Goal: Task Accomplishment & Management: Manage account settings

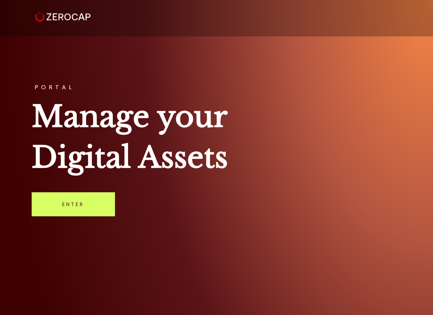
click at [84, 209] on link "Enter" at bounding box center [73, 204] width 83 height 24
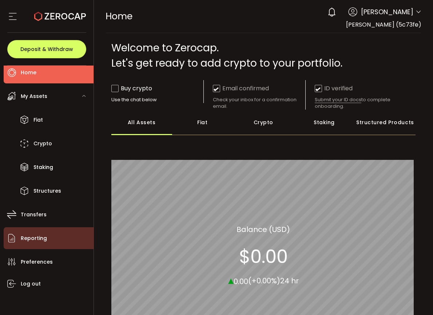
scroll to position [12, 0]
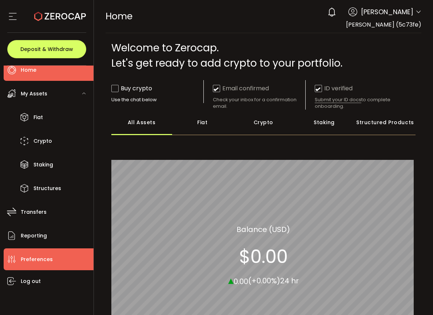
click at [41, 256] on span "Preferences" at bounding box center [37, 259] width 32 height 11
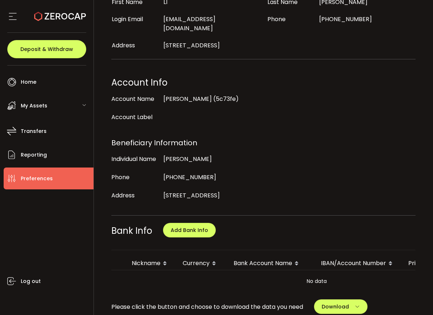
scroll to position [146, 0]
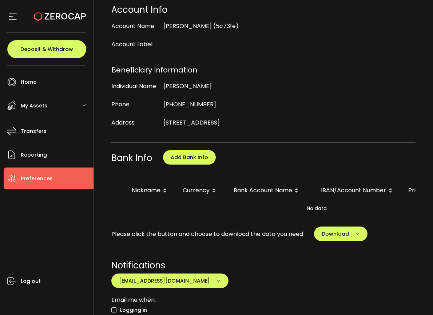
click at [194, 155] on span "Add Bank Info" at bounding box center [189, 157] width 75 height 30
click at [194, 154] on span "Add Bank Info" at bounding box center [189, 157] width 37 height 7
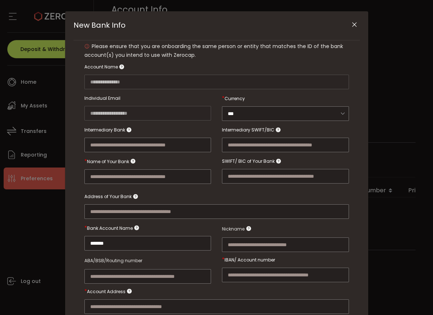
scroll to position [36, 0]
click at [151, 162] on div "New Bank Info" at bounding box center [147, 169] width 127 height 30
click at [145, 177] on input "New Bank Info" at bounding box center [147, 176] width 127 height 15
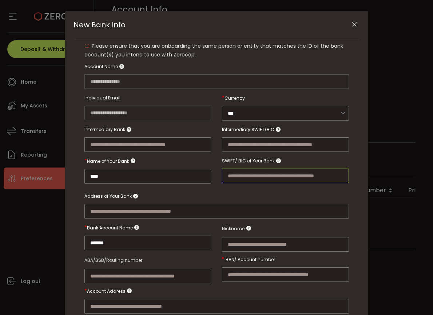
click at [245, 171] on input "New Bank Info" at bounding box center [285, 175] width 127 height 15
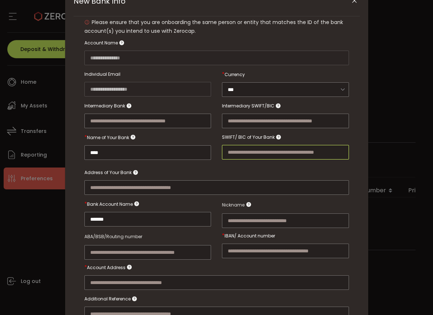
scroll to position [73, 0]
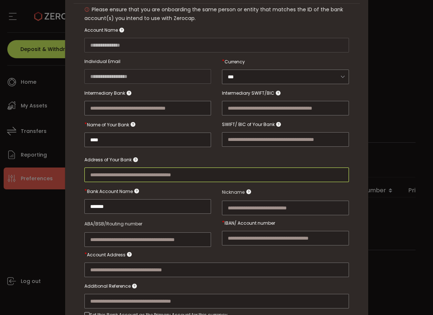
click at [142, 174] on input "New Bank Info" at bounding box center [216, 174] width 265 height 15
click at [168, 159] on div "New Bank Info" at bounding box center [216, 166] width 265 height 29
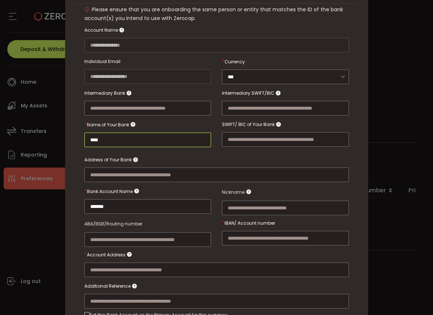
click at [158, 140] on input "****" at bounding box center [147, 139] width 127 height 15
type input "*******"
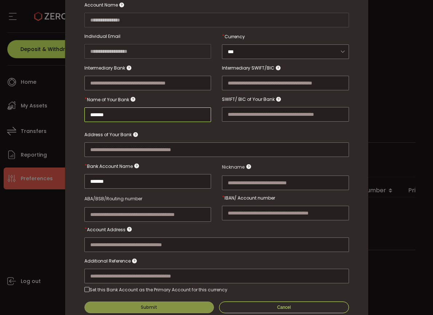
scroll to position [109, 0]
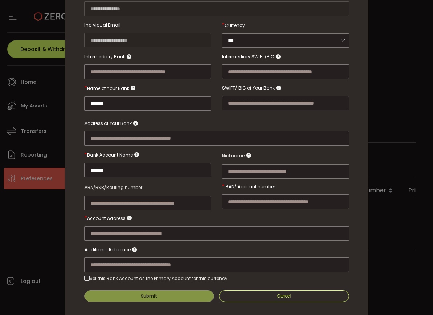
click at [267, 183] on div "New Bank Info" at bounding box center [285, 194] width 127 height 30
click at [248, 199] on input "New Bank Info" at bounding box center [285, 201] width 127 height 15
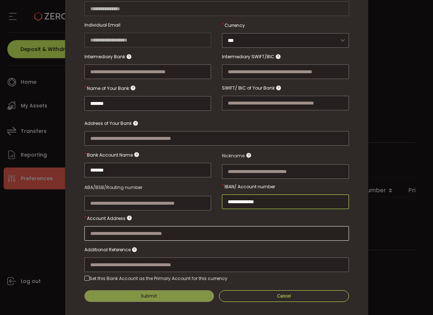
type input "**********"
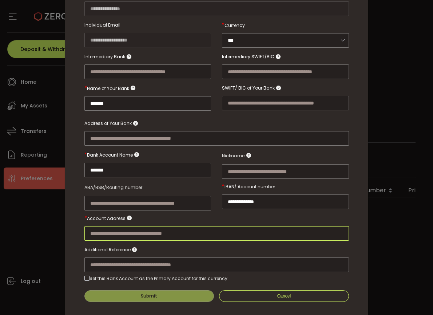
click at [176, 234] on input "New Bank Info" at bounding box center [216, 233] width 265 height 15
click at [206, 230] on input "New Bank Info" at bounding box center [216, 233] width 265 height 15
click at [233, 226] on input "New Bank Info" at bounding box center [216, 233] width 265 height 15
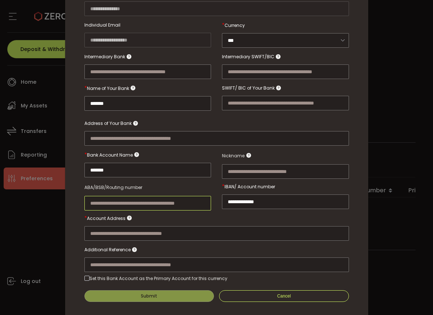
click at [120, 199] on input "New Bank Info" at bounding box center [147, 203] width 127 height 15
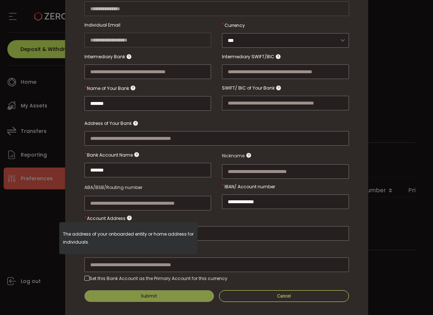
click at [119, 231] on p "The address of your onboarded entity or home address for individuals." at bounding box center [128, 238] width 131 height 16
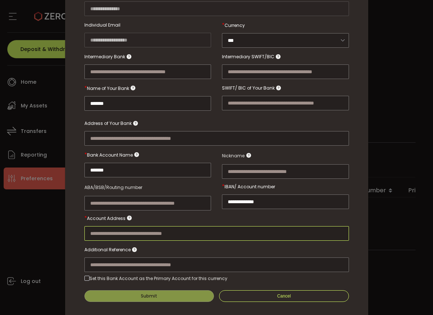
click at [264, 233] on input "New Bank Info" at bounding box center [216, 233] width 265 height 15
paste input "**********"
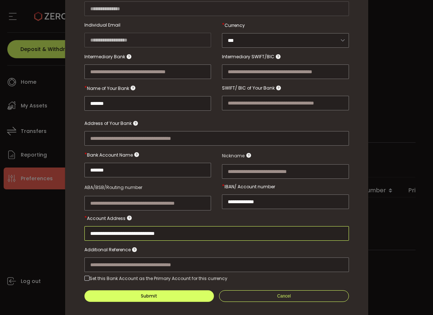
drag, startPoint x: 104, startPoint y: 229, endPoint x: 100, endPoint y: 230, distance: 4.7
click at [100, 230] on input "**********" at bounding box center [216, 233] width 265 height 15
type input "**********"
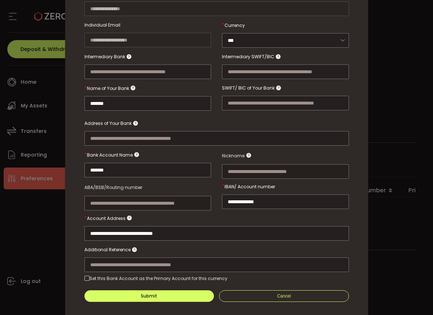
click at [232, 246] on div "New Bank Info" at bounding box center [216, 256] width 265 height 29
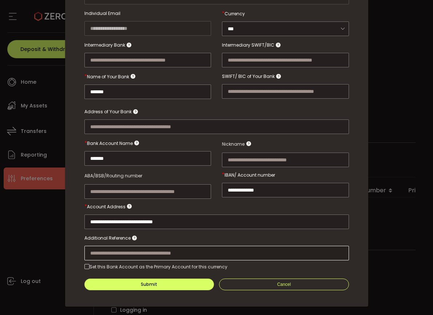
scroll to position [127, 0]
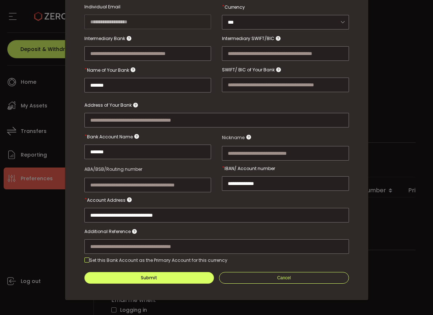
click at [87, 257] on span "New Bank Info" at bounding box center [86, 259] width 5 height 5
click at [181, 276] on button "Submit" at bounding box center [149, 278] width 130 height 12
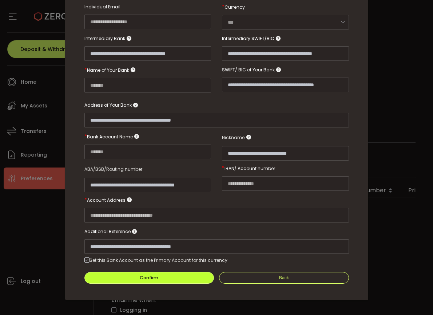
click at [151, 275] on div "Confirm" at bounding box center [149, 277] width 19 height 4
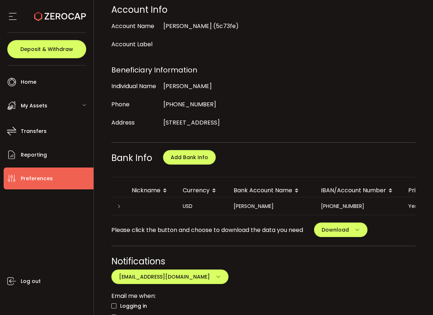
click at [81, 213] on div "Log out" at bounding box center [49, 249] width 90 height 120
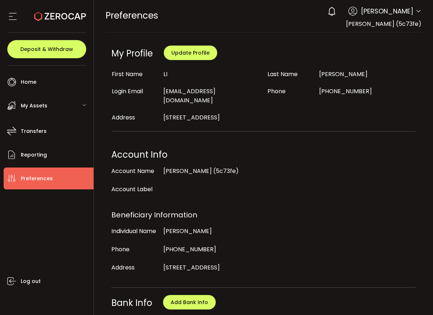
scroll to position [0, 0]
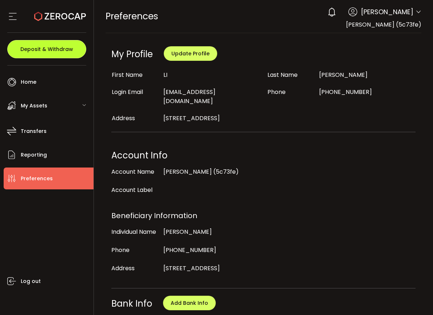
click at [38, 45] on button "Deposit & Withdraw" at bounding box center [46, 49] width 79 height 18
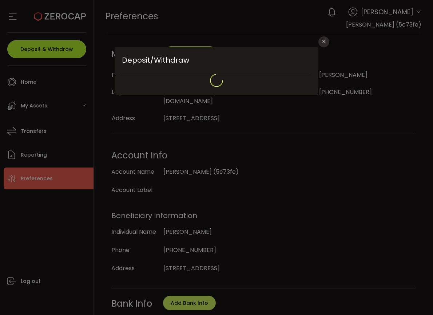
type input "**********"
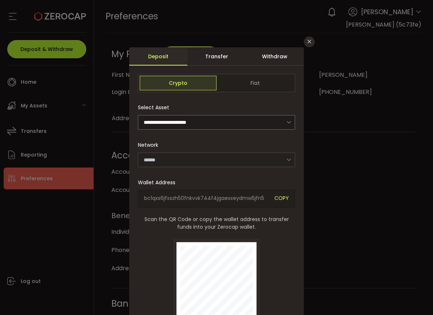
type input "**********"
type input "*******"
click at [211, 58] on div "Transfer" at bounding box center [216, 56] width 58 height 18
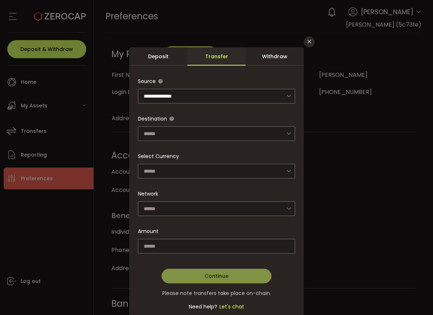
click at [168, 58] on div "Deposit" at bounding box center [158, 56] width 58 height 18
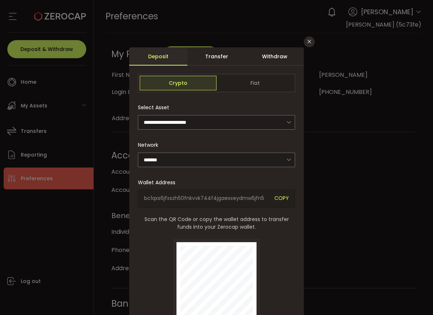
click at [47, 86] on div "**********" at bounding box center [216, 157] width 433 height 315
click at [36, 80] on div "**********" at bounding box center [216, 157] width 433 height 315
click at [30, 88] on div "**********" at bounding box center [216, 157] width 433 height 315
click at [310, 45] on button "Close" at bounding box center [309, 41] width 11 height 11
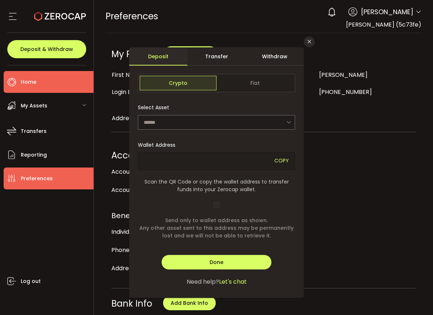
click at [31, 81] on span "Home" at bounding box center [29, 82] width 16 height 11
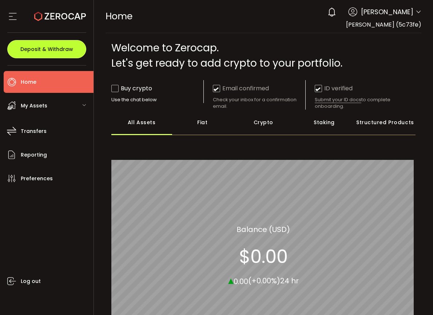
click at [43, 49] on span "Deposit & Withdraw" at bounding box center [46, 49] width 53 height 5
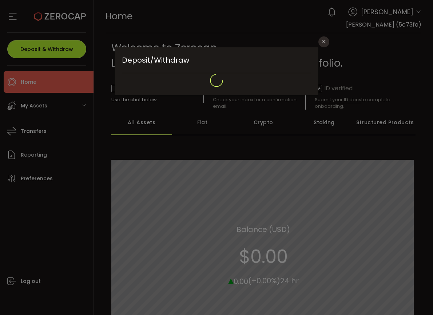
type input "**********"
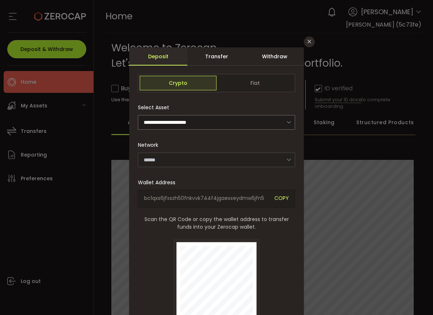
type input "*******"
click at [233, 109] on div "**********" at bounding box center [216, 114] width 157 height 29
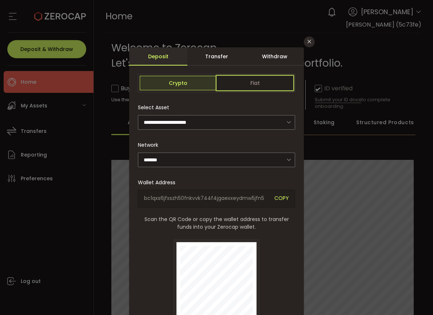
click at [257, 80] on span "Fiat" at bounding box center [255, 83] width 77 height 15
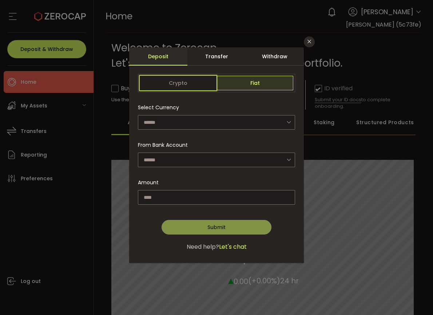
click at [192, 80] on span "Crypto" at bounding box center [178, 83] width 77 height 15
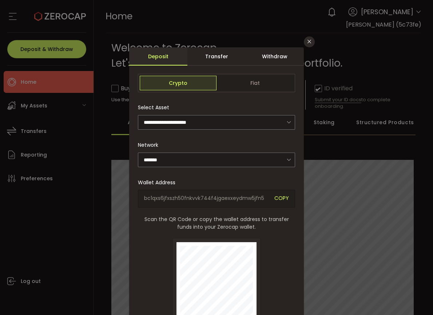
click at [239, 198] on span "bc1qxs6jfxszh50fnkvvk744f4jgaexxeydmw5jfn5" at bounding box center [206, 198] width 125 height 8
click at [220, 55] on div "Transfer" at bounding box center [216, 56] width 58 height 18
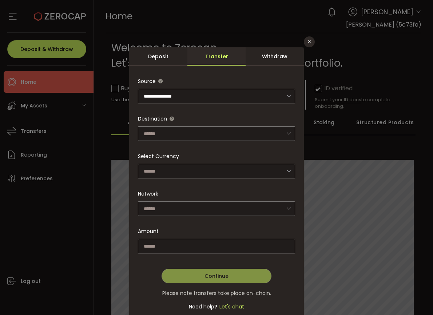
click at [273, 60] on div "Withdraw" at bounding box center [275, 56] width 58 height 18
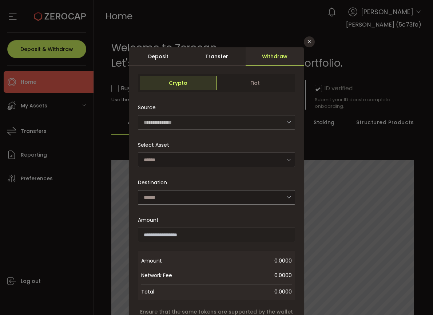
click at [222, 56] on div "Transfer" at bounding box center [216, 56] width 58 height 18
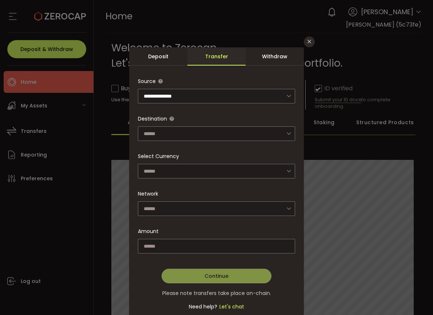
click at [164, 60] on div "Deposit" at bounding box center [158, 56] width 58 height 18
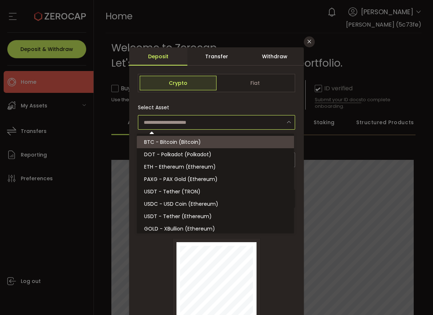
click at [201, 122] on input "dialog" at bounding box center [216, 122] width 157 height 15
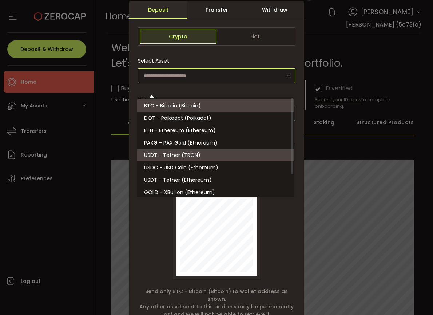
scroll to position [36, 0]
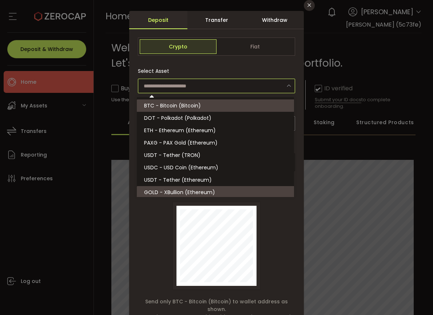
click at [158, 213] on div "Scan the QR Code or copy the wallet address to transfer funds into your Zerocap…" at bounding box center [216, 234] width 157 height 111
type input "**********"
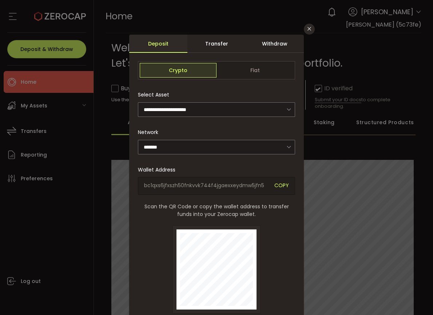
scroll to position [0, 0]
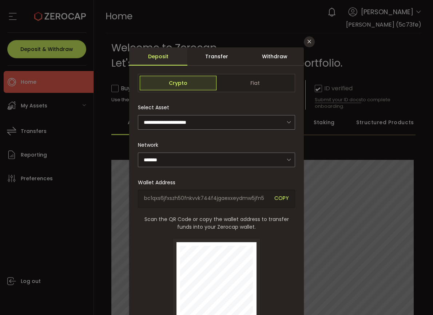
click at [215, 58] on div "Transfer" at bounding box center [216, 56] width 58 height 18
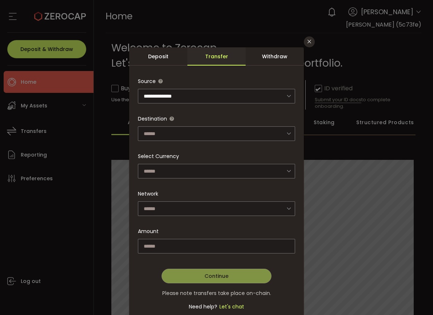
click at [174, 55] on div "Deposit" at bounding box center [158, 56] width 58 height 18
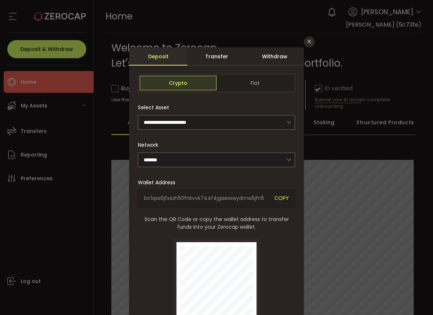
click at [211, 201] on span "bc1qxs6jfxszh50fnkvvk744f4jgaexxeydmw5jfn5" at bounding box center [206, 198] width 125 height 8
click at [258, 83] on span "Fiat" at bounding box center [255, 83] width 77 height 15
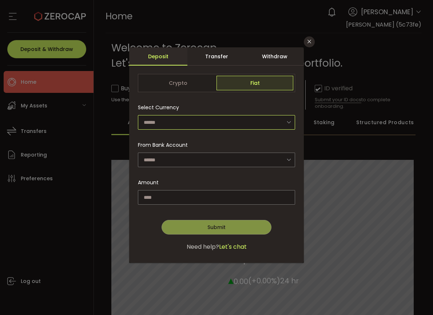
click at [188, 120] on input "dialog" at bounding box center [216, 122] width 157 height 15
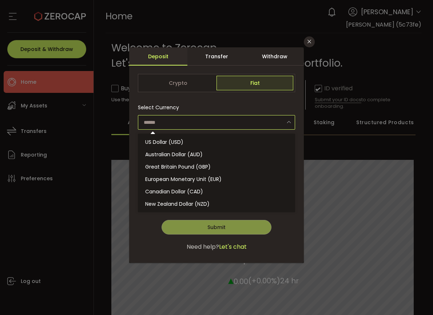
click at [199, 123] on input "dialog" at bounding box center [216, 122] width 157 height 15
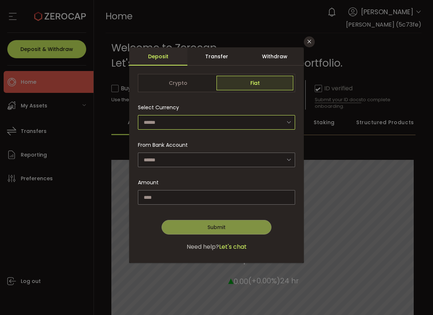
click at [200, 119] on input "dialog" at bounding box center [216, 122] width 157 height 15
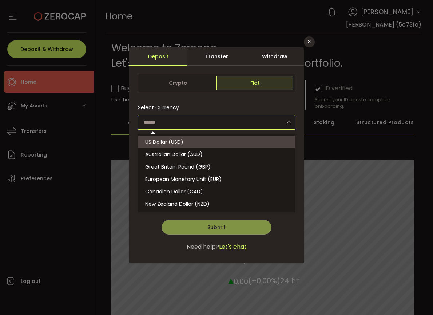
click at [178, 143] on span "US Dollar (USD)" at bounding box center [164, 141] width 38 height 7
type input "**********"
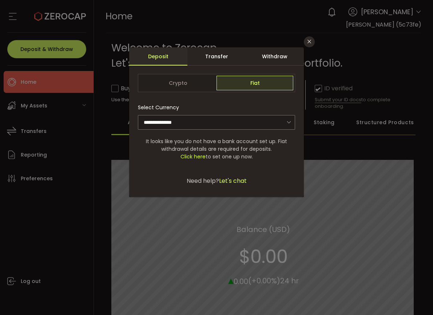
drag, startPoint x: 163, startPoint y: 137, endPoint x: 275, endPoint y: 156, distance: 113.7
click at [275, 156] on div "It looks like you do not have a bank account set up. Fiat withdrawal details ar…" at bounding box center [216, 149] width 157 height 23
click at [253, 157] on span "Click here to set one up now." at bounding box center [216, 157] width 157 height 8
drag, startPoint x: 262, startPoint y: 158, endPoint x: 135, endPoint y: 139, distance: 128.2
click at [135, 139] on div "**********" at bounding box center [216, 134] width 175 height 126
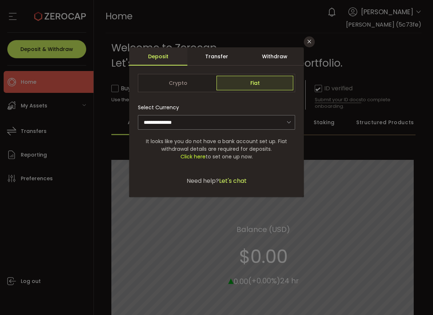
click at [269, 158] on span "Click here to set one up now." at bounding box center [216, 157] width 157 height 8
click at [191, 156] on span "Click here" at bounding box center [192, 156] width 25 height 7
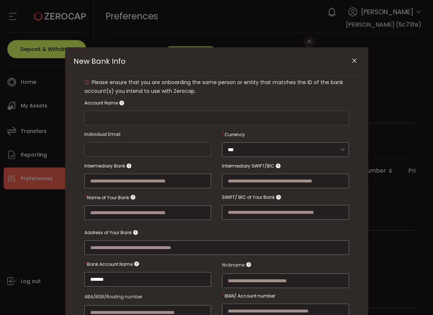
type input "**********"
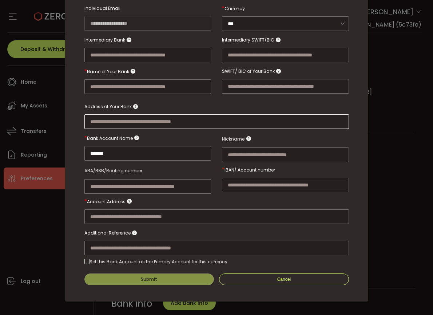
scroll to position [127, 0]
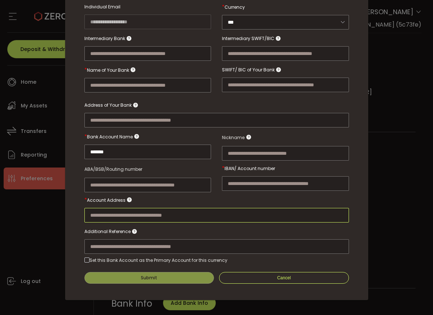
click at [186, 210] on input "New Bank Info" at bounding box center [216, 215] width 265 height 15
paste input "**********"
drag, startPoint x: 104, startPoint y: 212, endPoint x: 99, endPoint y: 213, distance: 5.5
click at [99, 213] on input "**********" at bounding box center [216, 215] width 265 height 15
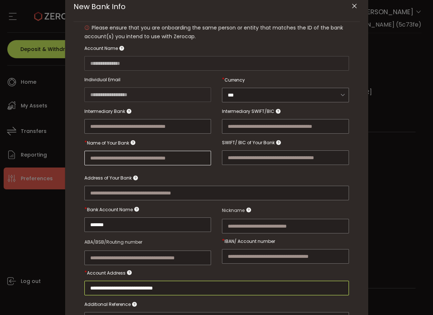
type input "**********"
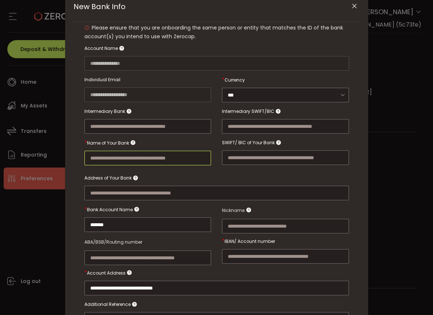
click at [116, 157] on input "New Bank Info" at bounding box center [147, 158] width 127 height 15
type input "*******"
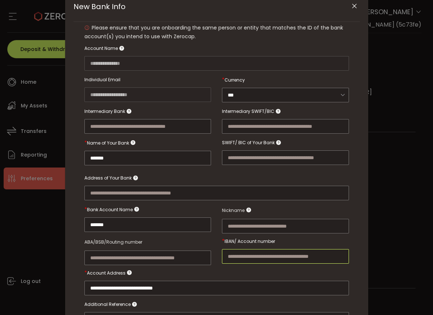
click at [274, 249] on input "New Bank Info" at bounding box center [285, 256] width 127 height 15
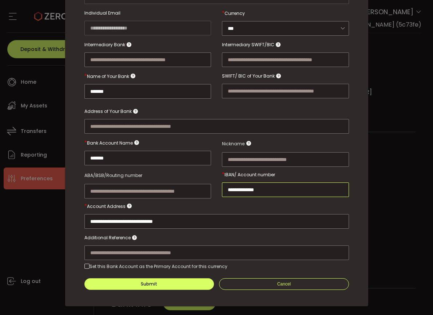
scroll to position [127, 0]
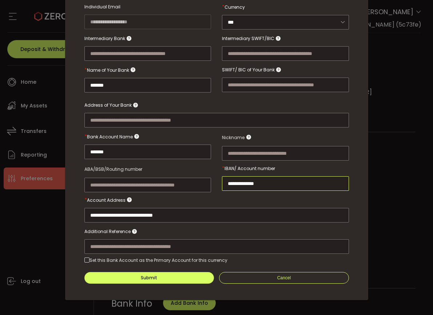
type input "**********"
click at [153, 257] on div "Set this Bank Account as the Primary Account for this currency" at bounding box center [159, 260] width 138 height 6
click at [84, 258] on span "New Bank Info" at bounding box center [86, 259] width 5 height 5
click at [86, 258] on span "New Bank Info" at bounding box center [86, 259] width 5 height 5
click at [91, 258] on div "Set this Bank Account as the Primary Account for this currency" at bounding box center [159, 260] width 138 height 6
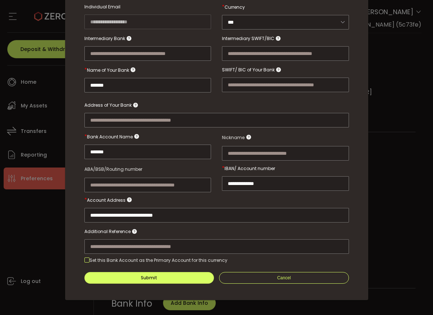
click at [86, 257] on span "New Bank Info" at bounding box center [86, 259] width 5 height 5
click at [151, 279] on button "Submit" at bounding box center [149, 278] width 130 height 12
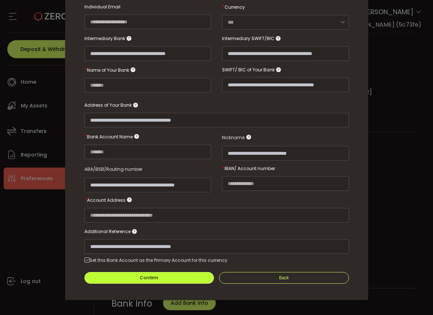
click at [155, 275] on div "Confirm" at bounding box center [149, 277] width 19 height 4
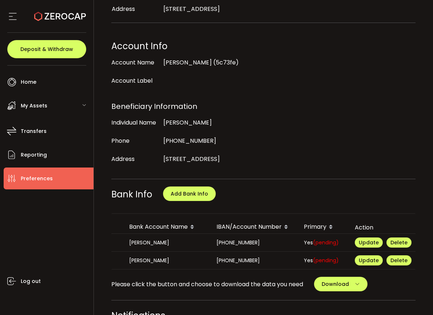
scroll to position [0, 109]
click at [398, 257] on span "Delete" at bounding box center [396, 260] width 17 height 7
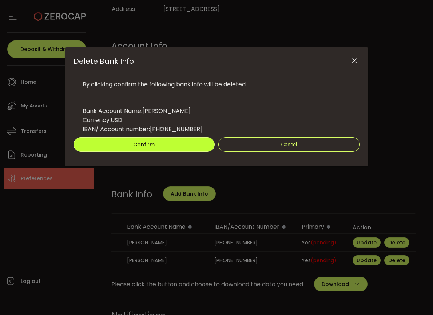
click at [132, 150] on button "Confirm" at bounding box center [145, 144] width 142 height 15
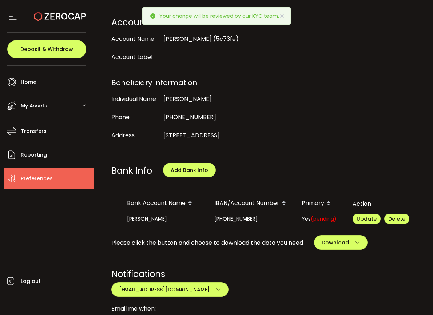
scroll to position [146, 0]
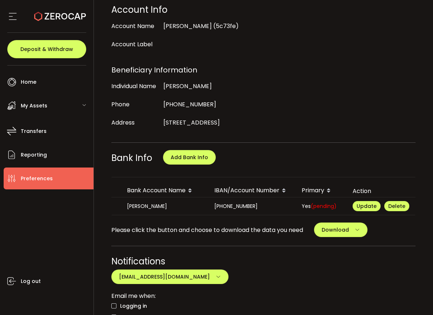
drag, startPoint x: 62, startPoint y: 248, endPoint x: 161, endPoint y: 178, distance: 121.1
click at [62, 247] on div "Log out" at bounding box center [49, 249] width 90 height 120
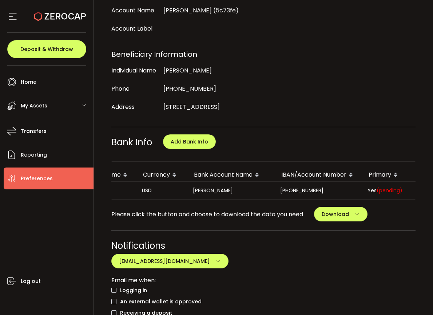
scroll to position [0, 0]
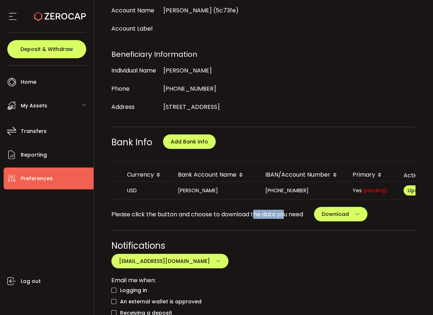
drag, startPoint x: 255, startPoint y: 193, endPoint x: 285, endPoint y: 193, distance: 29.1
click at [285, 193] on div "My Profile Update Profile First Name LI Last Name CHEN Login Email alex.c@carry…" at bounding box center [263, 173] width 305 height 574
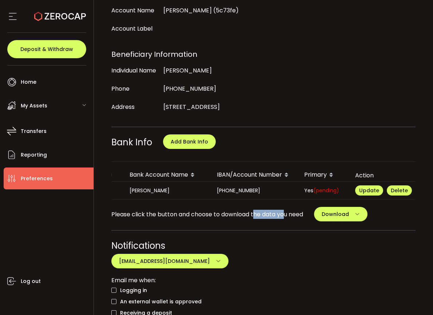
scroll to position [0, 109]
drag, startPoint x: 75, startPoint y: 226, endPoint x: 109, endPoint y: 233, distance: 34.5
click at [75, 226] on div "Log out" at bounding box center [49, 249] width 90 height 120
drag, startPoint x: 63, startPoint y: 237, endPoint x: 287, endPoint y: 271, distance: 226.8
click at [63, 236] on div "Log out" at bounding box center [49, 249] width 90 height 120
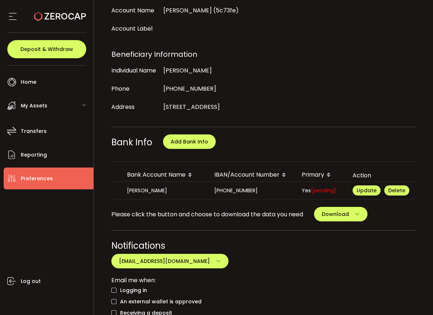
click at [83, 305] on div "Log out" at bounding box center [49, 249] width 90 height 120
click at [63, 232] on div "Log out" at bounding box center [49, 249] width 90 height 120
click at [72, 230] on div "Log out" at bounding box center [49, 249] width 90 height 120
click at [237, 217] on div "My Profile Update Profile First Name LI Last Name CHEN Login Email alex.c@carry…" at bounding box center [263, 173] width 305 height 574
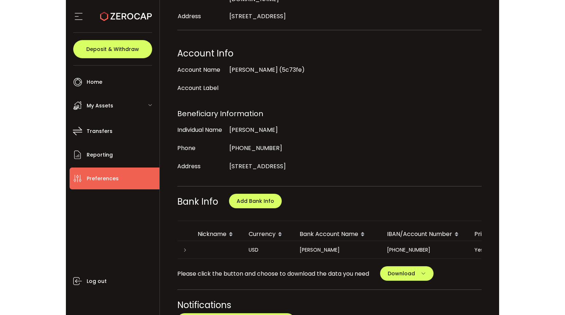
scroll to position [218, 0]
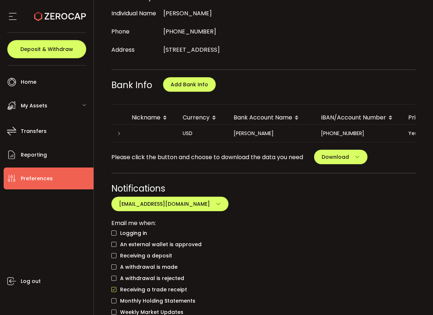
drag, startPoint x: 333, startPoint y: 136, endPoint x: 383, endPoint y: 136, distance: 50.6
click at [385, 136] on div "My Profile Update Profile First Name LI Last Name CHEN Login Email alex.c@carry…" at bounding box center [263, 116] width 305 height 574
click at [357, 129] on div "485-495824-833" at bounding box center [358, 133] width 87 height 8
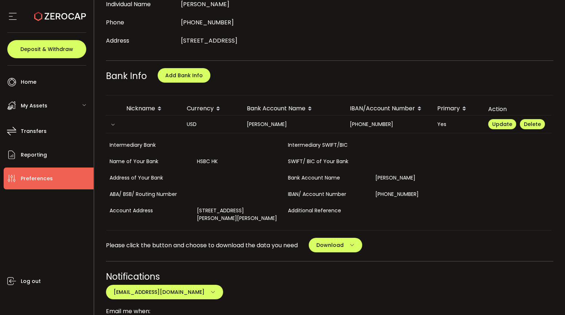
click at [433, 151] on div "Intermediary Bank Intermediary SWIFT/BIC" at bounding box center [328, 145] width 445 height 16
click at [54, 52] on span "Deposit & Withdraw" at bounding box center [46, 49] width 53 height 5
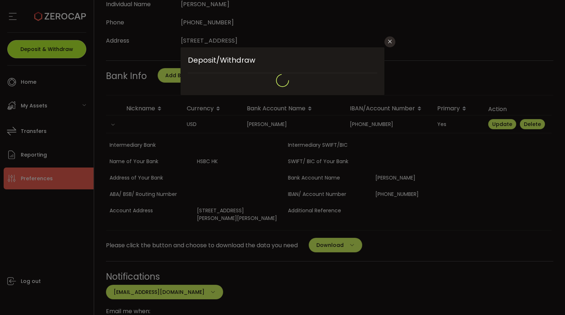
type input "**********"
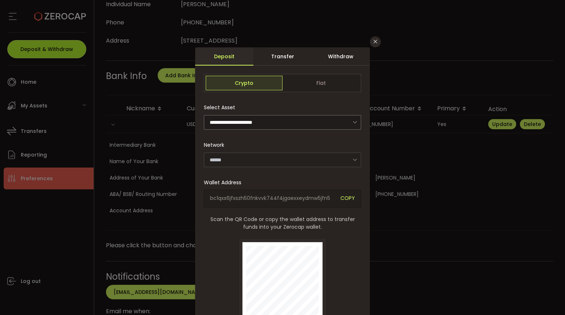
type input "*******"
click at [280, 58] on div "Transfer" at bounding box center [282, 56] width 58 height 18
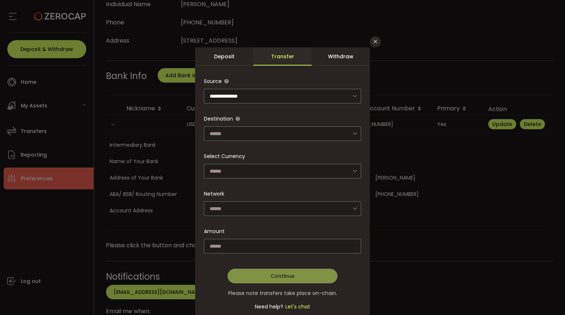
click at [233, 59] on div "Deposit" at bounding box center [224, 56] width 58 height 18
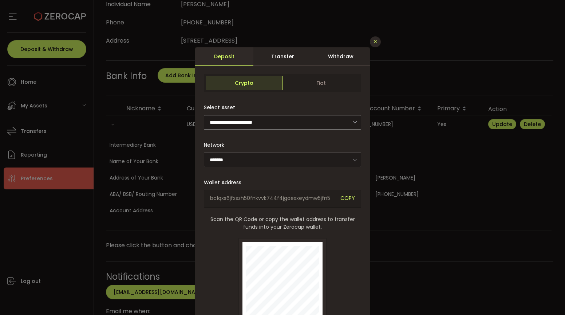
drag, startPoint x: 372, startPoint y: 45, endPoint x: 379, endPoint y: 43, distance: 7.5
click at [373, 45] on button "Close" at bounding box center [375, 41] width 11 height 11
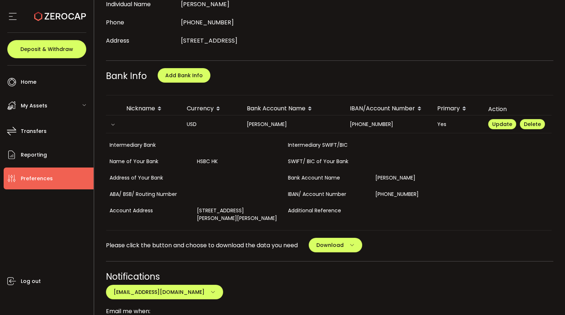
drag, startPoint x: 69, startPoint y: 233, endPoint x: 91, endPoint y: 233, distance: 21.5
click at [71, 233] on div "Log out" at bounding box center [49, 249] width 90 height 120
drag, startPoint x: 67, startPoint y: 237, endPoint x: 87, endPoint y: 219, distance: 26.8
click at [67, 237] on div "Log out" at bounding box center [49, 249] width 90 height 120
click at [9, 241] on div "Log out" at bounding box center [49, 249] width 90 height 120
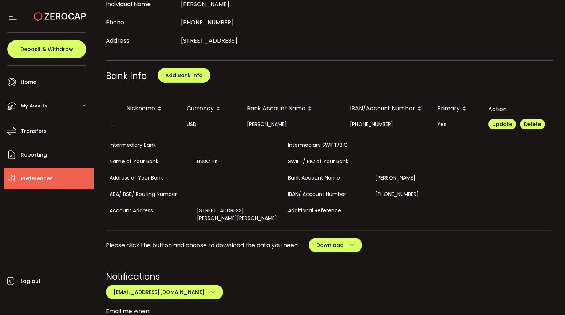
click at [67, 251] on div "Log out" at bounding box center [49, 249] width 90 height 120
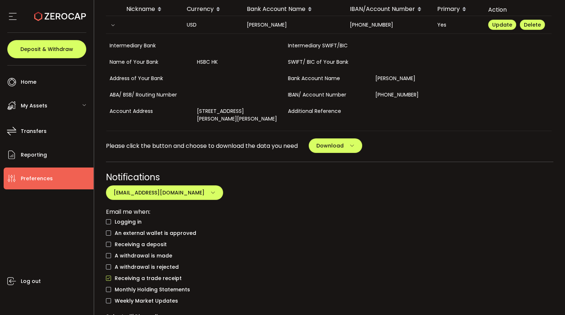
scroll to position [328, 0]
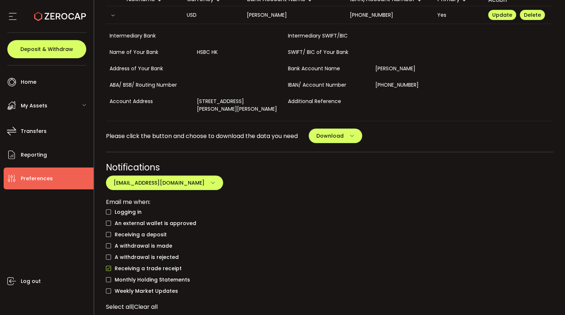
drag, startPoint x: 193, startPoint y: 100, endPoint x: 219, endPoint y: 110, distance: 27.4
click at [219, 110] on div "673 Nathan Rd, Mong Kok, Hong Kong" at bounding box center [238, 105] width 91 height 24
copy div "673 Nathan Rd, Mong Kok, Hong Kong"
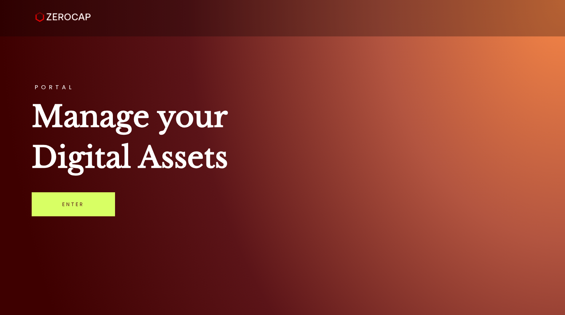
click at [22, 73] on div "PORTAL Manage your Digital Assets Enter" at bounding box center [282, 157] width 565 height 315
click at [72, 212] on link "Enter" at bounding box center [73, 204] width 83 height 24
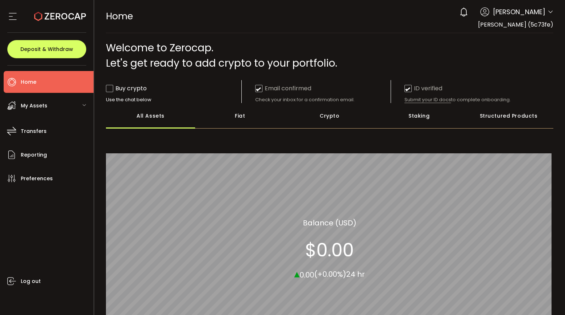
scroll to position [99, 0]
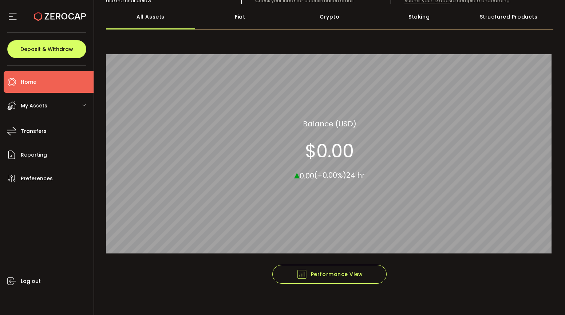
click at [50, 109] on div "My Assets" at bounding box center [49, 106] width 90 height 22
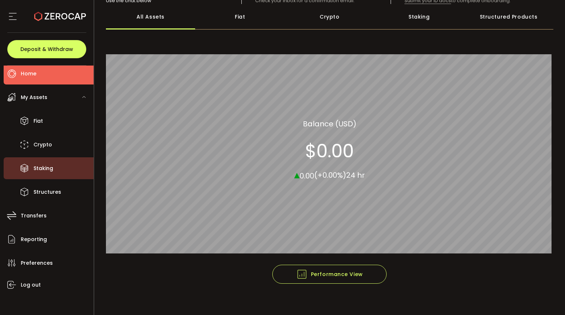
scroll to position [12, 0]
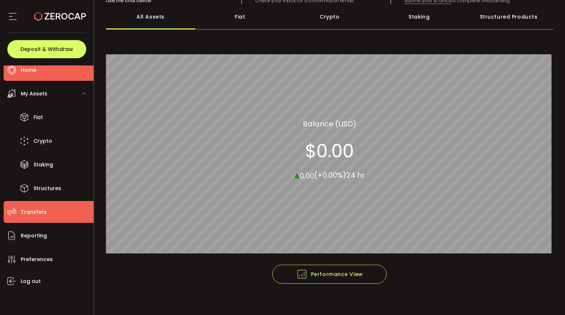
click at [39, 214] on span "Transfers" at bounding box center [34, 212] width 26 height 11
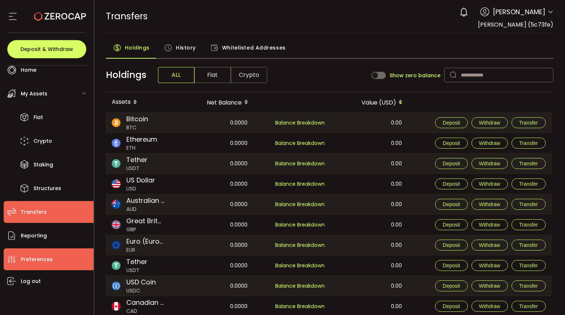
click at [50, 257] on span "Preferences" at bounding box center [37, 259] width 32 height 11
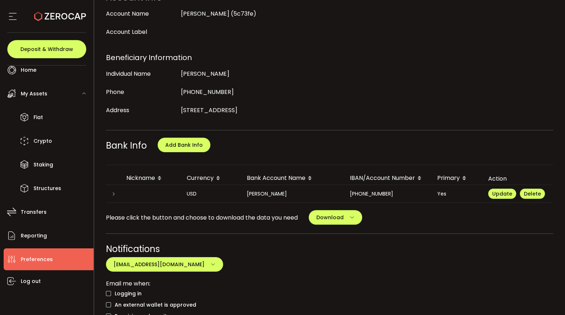
scroll to position [218, 0]
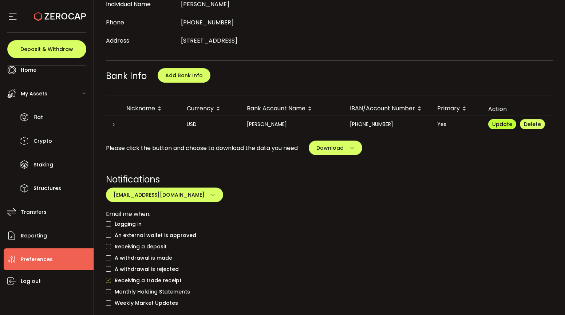
click at [501, 125] on span "Update" at bounding box center [502, 123] width 20 height 7
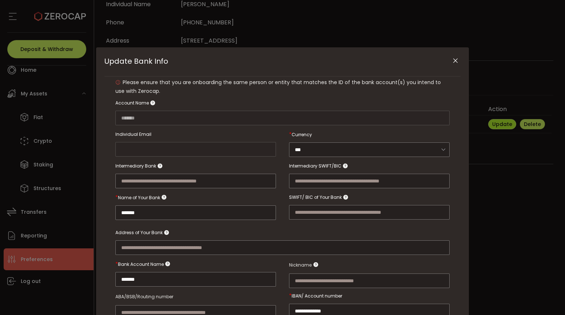
type input "**********"
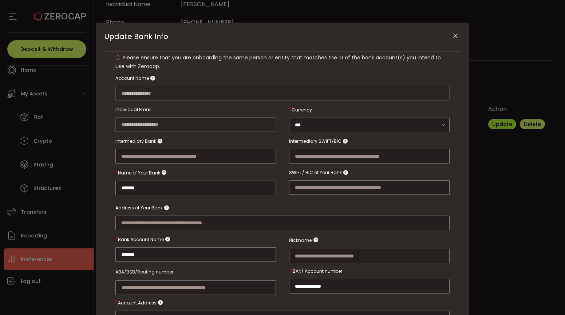
scroll to position [36, 0]
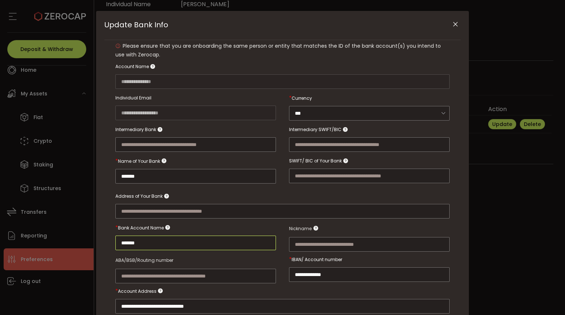
drag, startPoint x: 141, startPoint y: 238, endPoint x: 93, endPoint y: 238, distance: 47.7
click at [93, 238] on div "**********" at bounding box center [282, 157] width 565 height 315
type input "*******"
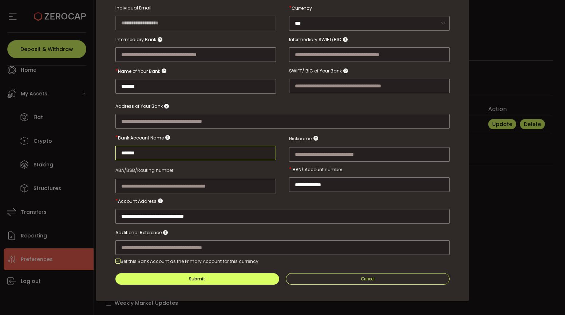
scroll to position [127, 0]
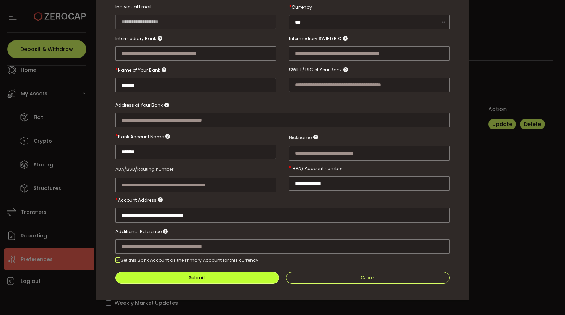
click at [222, 273] on button "Submit" at bounding box center [197, 278] width 164 height 12
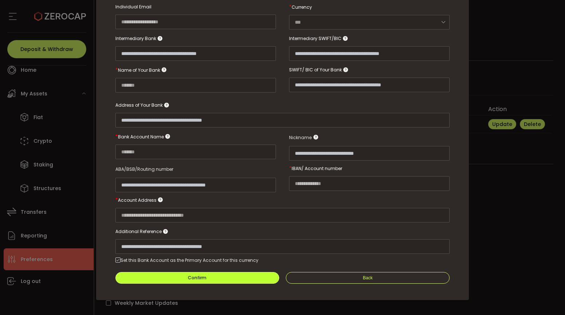
click at [197, 276] on div "Confirm" at bounding box center [197, 277] width 19 height 4
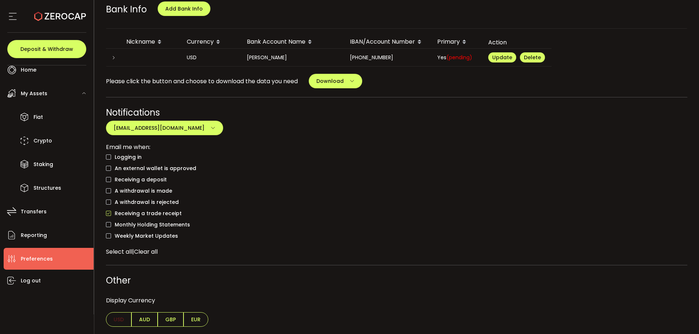
scroll to position [0, 0]
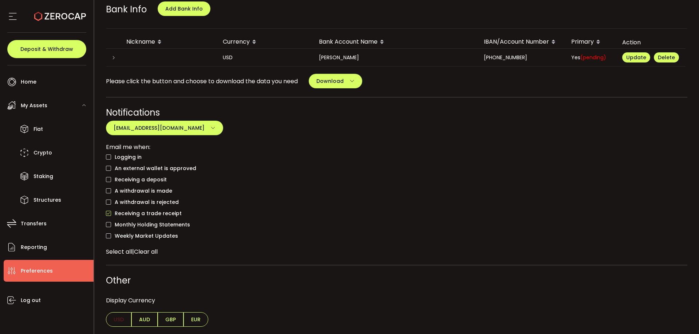
drag, startPoint x: 509, startPoint y: 183, endPoint x: 426, endPoint y: 56, distance: 150.9
click at [508, 183] on div "Receiving a deposit" at bounding box center [397, 179] width 582 height 11
click at [343, 219] on div "Receiving a trade receipt" at bounding box center [397, 213] width 582 height 11
click at [490, 186] on div "A withdrawal is made" at bounding box center [397, 191] width 582 height 11
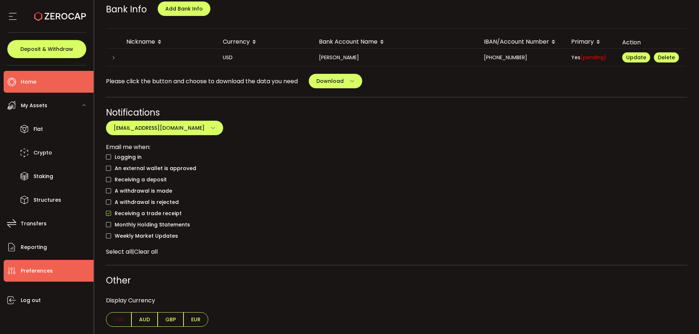
click at [23, 82] on span "Home" at bounding box center [29, 82] width 16 height 11
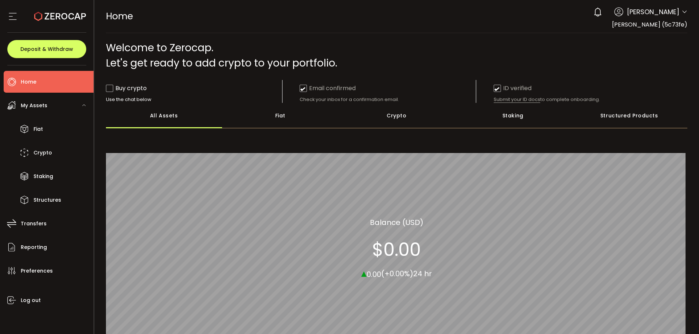
click at [400, 261] on section "$0.00" at bounding box center [396, 250] width 49 height 22
click at [441, 271] on div "All_Assets Balance (USD) $0.00 ▴ 0.00 (+0.00%) 24 hr" at bounding box center [397, 249] width 582 height 230
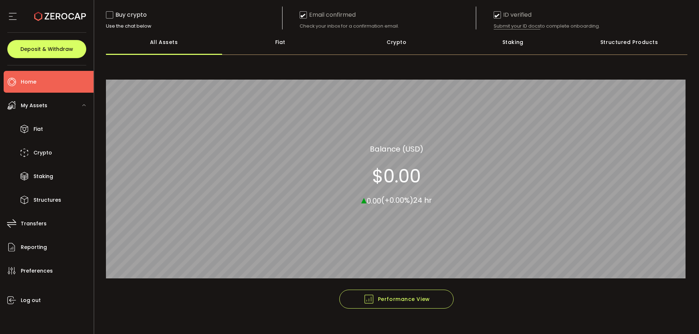
scroll to position [79, 0]
